Goal: Transaction & Acquisition: Purchase product/service

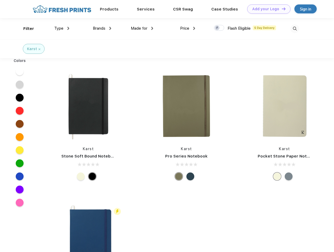
scroll to position [0, 0]
click at [267, 9] on link "Add your Logo Design Tool" at bounding box center [269, 8] width 43 height 9
click at [0, 0] on div "Design Tool" at bounding box center [0, 0] width 0 height 0
click at [282, 9] on link "Add your Logo Design Tool" at bounding box center [269, 8] width 43 height 9
click at [25, 29] on div "Filter" at bounding box center [28, 29] width 11 height 6
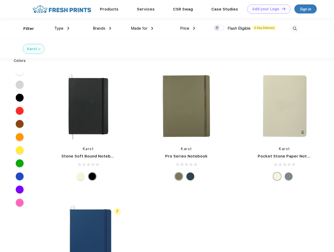
click at [62, 28] on span "Type" at bounding box center [58, 28] width 9 height 5
click at [102, 28] on span "Brands" at bounding box center [99, 28] width 13 height 5
click at [142, 28] on span "Made for" at bounding box center [139, 28] width 17 height 5
click at [188, 28] on span "Price" at bounding box center [184, 28] width 9 height 5
click at [219, 28] on div at bounding box center [219, 28] width 10 height 6
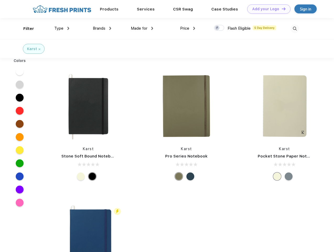
click at [218, 28] on input "checkbox" at bounding box center [215, 26] width 3 height 3
click at [295, 29] on img at bounding box center [295, 28] width 9 height 9
